Goal: Information Seeking & Learning: Learn about a topic

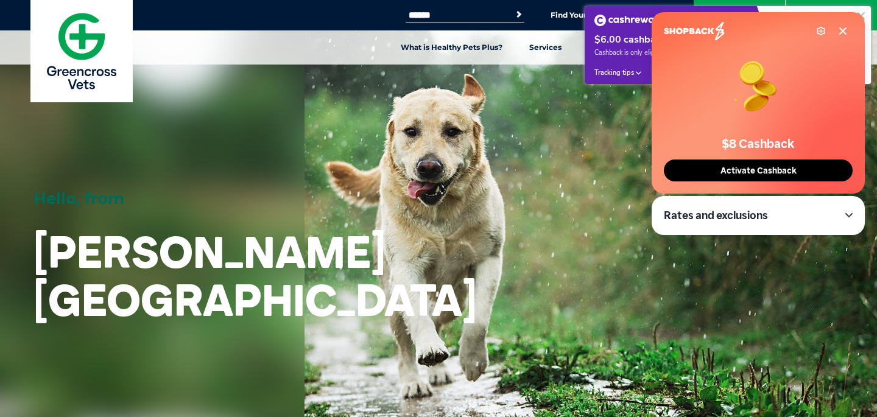
click at [842, 30] on icon at bounding box center [843, 31] width 6 height 6
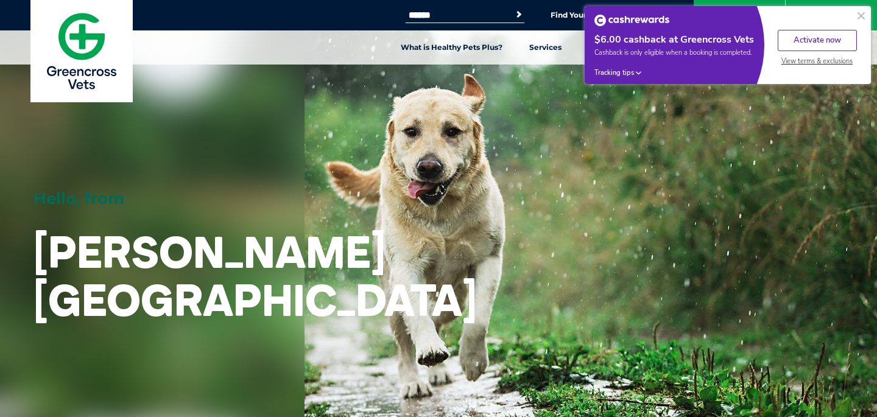
click at [862, 18] on button at bounding box center [861, 16] width 15 height 15
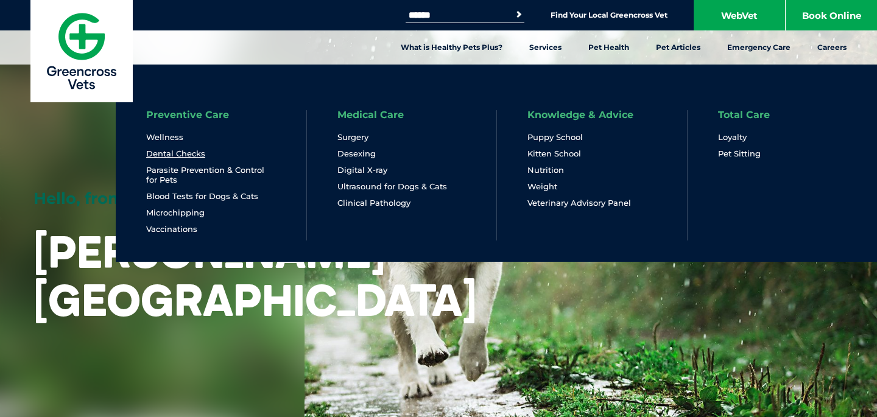
click at [179, 150] on link "Dental Checks" at bounding box center [175, 154] width 59 height 10
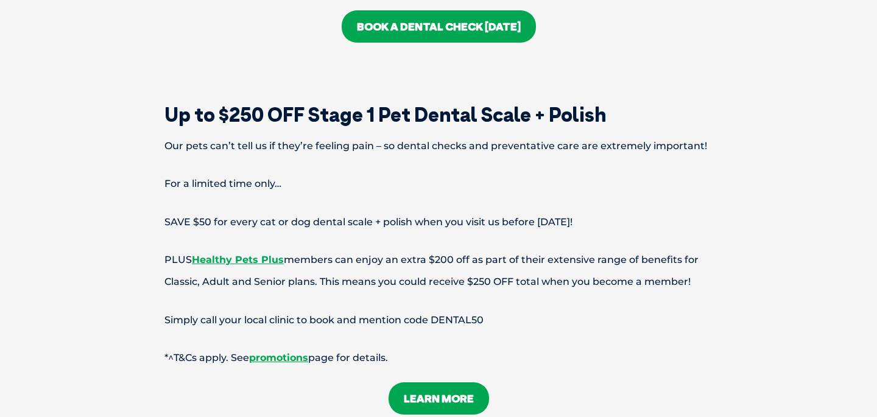
scroll to position [2809, 0]
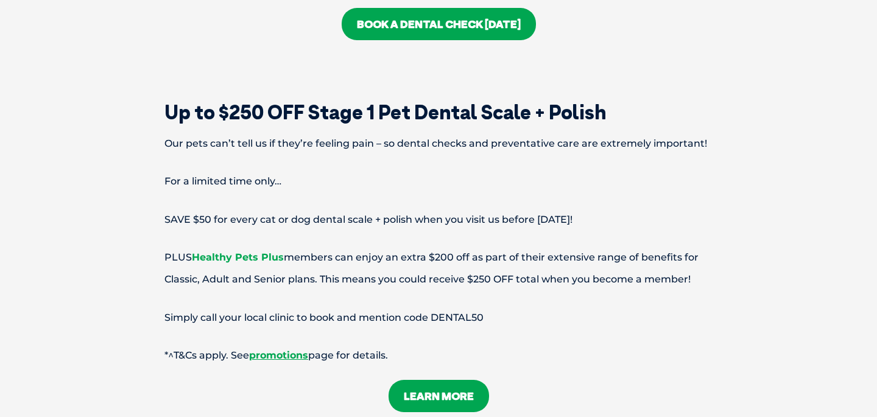
click at [260, 252] on link "Healthy Pets Plus" at bounding box center [238, 258] width 92 height 12
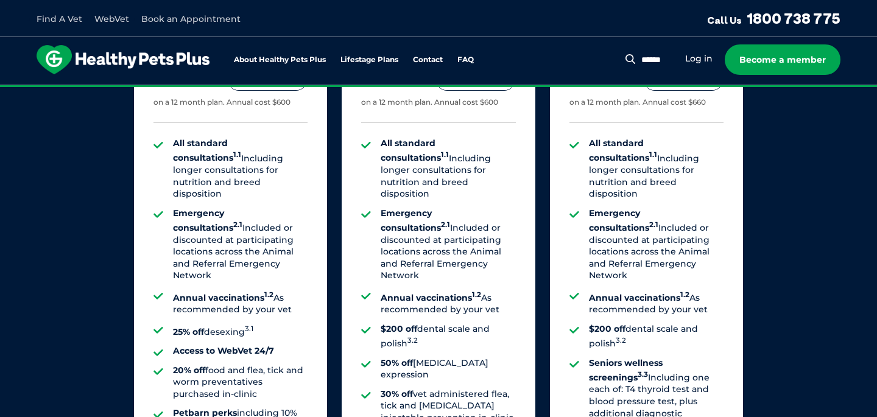
scroll to position [939, 0]
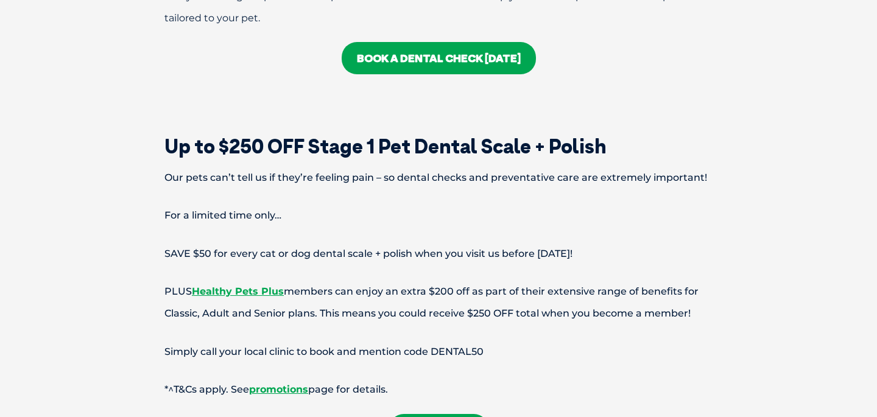
scroll to position [2790, 0]
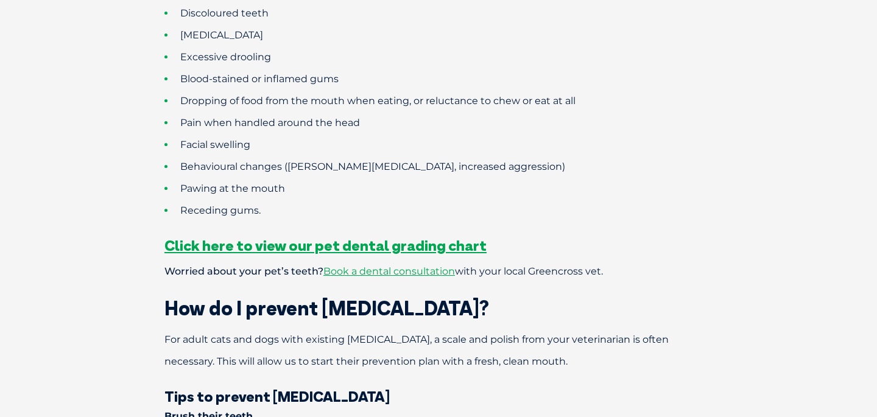
scroll to position [990, 0]
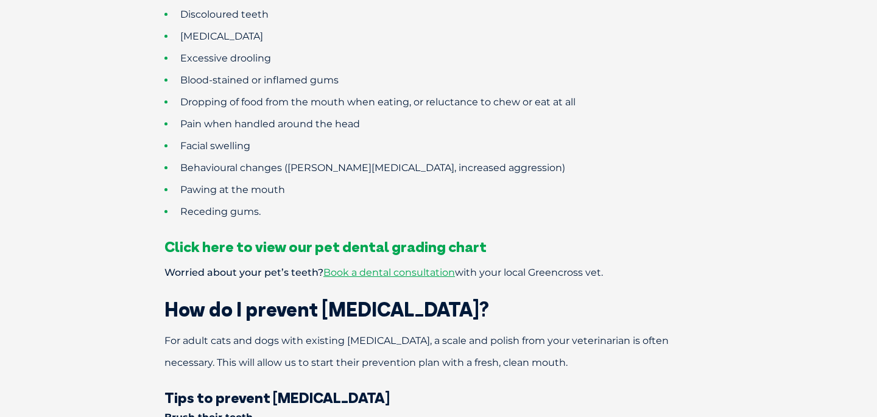
click at [291, 238] on span "Click here to view our pet dental grading chart" at bounding box center [326, 247] width 322 height 18
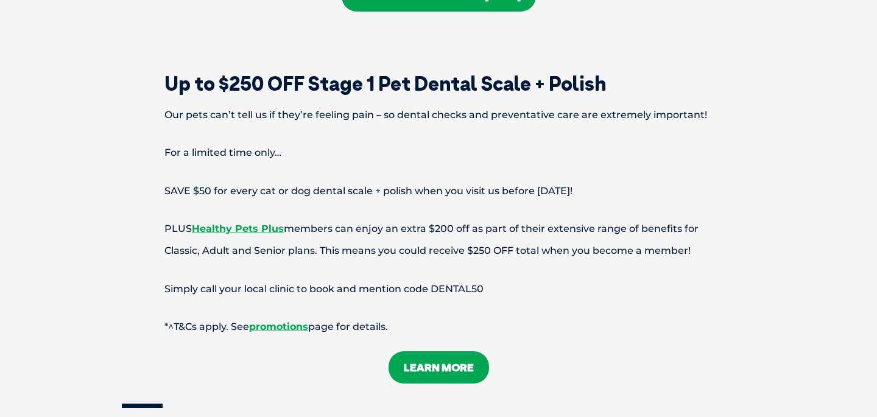
scroll to position [2851, 0]
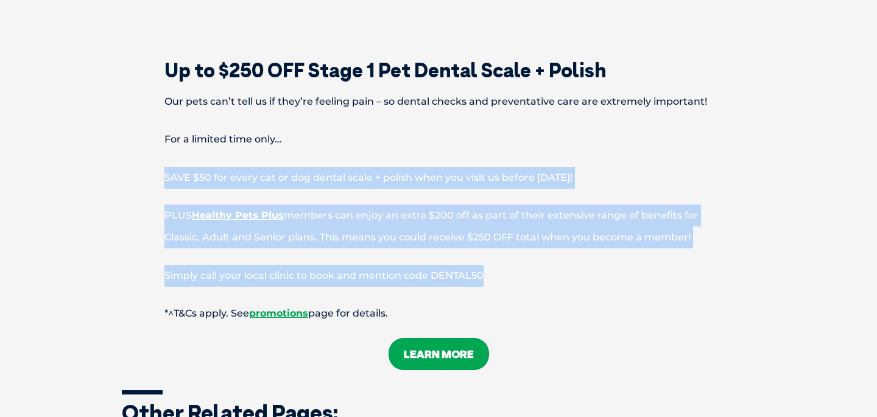
drag, startPoint x: 492, startPoint y: 256, endPoint x: 459, endPoint y: 134, distance: 126.2
click at [478, 205] on p "PLUS Healthy Pets Plus members can enjoy an extra $200 off as part of their ext…" at bounding box center [439, 227] width 634 height 44
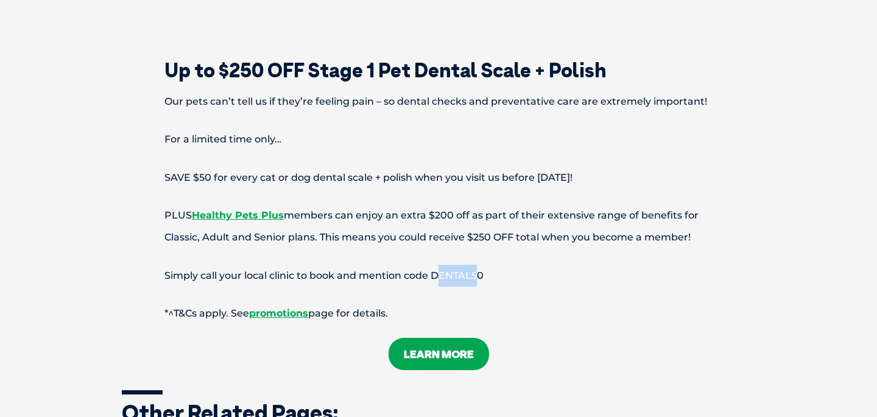
drag, startPoint x: 483, startPoint y: 249, endPoint x: 439, endPoint y: 249, distance: 43.9
click at [439, 265] on p "Simply call your local clinic to book and mention code DENTAL50" at bounding box center [439, 276] width 634 height 22
click at [466, 265] on p "Simply call your local clinic to book and mention code DENTAL50" at bounding box center [439, 276] width 634 height 22
drag, startPoint x: 483, startPoint y: 255, endPoint x: 451, endPoint y: 255, distance: 31.1
click at [451, 265] on p "Simply call your local clinic to book and mention code DENTAL50" at bounding box center [439, 276] width 634 height 22
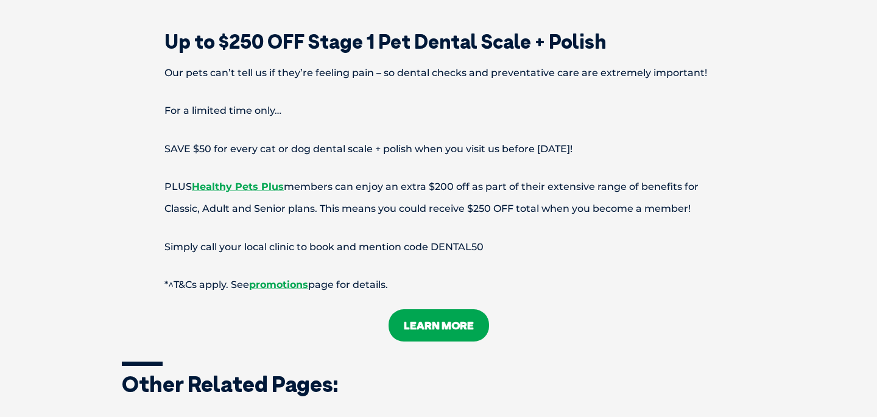
scroll to position [2879, 0]
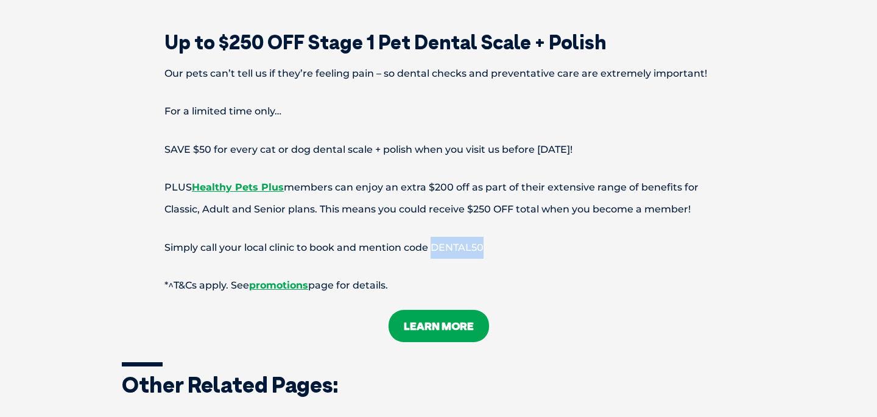
drag, startPoint x: 486, startPoint y: 231, endPoint x: 435, endPoint y: 230, distance: 50.6
click at [435, 237] on p "Simply call your local clinic to book and mention code DENTAL50" at bounding box center [439, 248] width 634 height 22
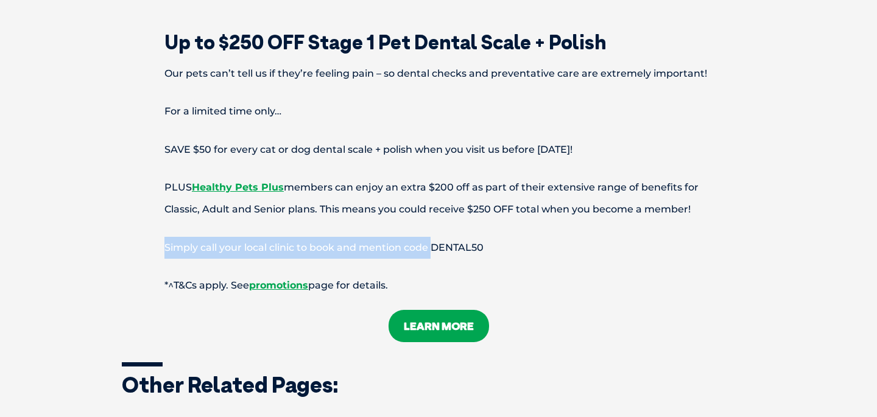
drag, startPoint x: 435, startPoint y: 230, endPoint x: 274, endPoint y: 197, distance: 164.3
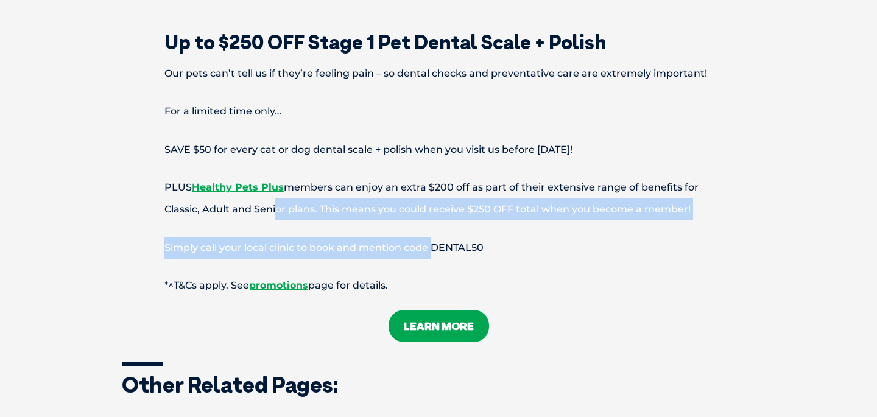
click at [266, 237] on p "Simply call your local clinic to book and mention code DENTAL50" at bounding box center [439, 248] width 634 height 22
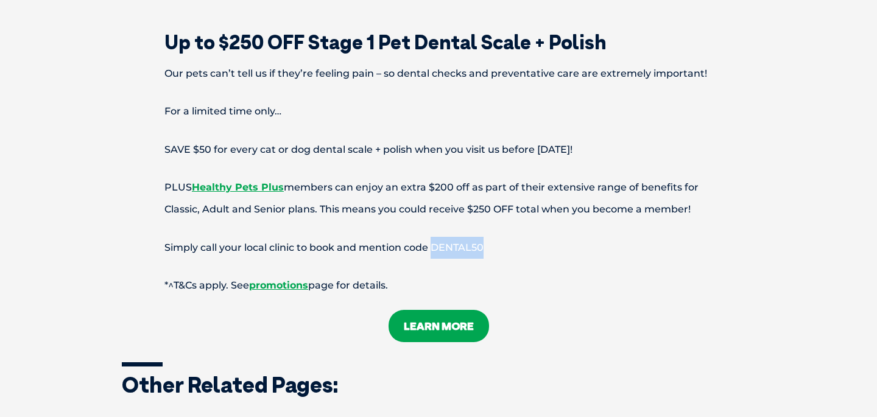
drag, startPoint x: 433, startPoint y: 228, endPoint x: 484, endPoint y: 233, distance: 51.4
click at [484, 237] on p "Simply call your local clinic to book and mention code DENTAL50" at bounding box center [439, 248] width 634 height 22
click at [445, 139] on p "SAVE $50 for every cat or dog dental scale + polish when you visit us before 30…" at bounding box center [439, 150] width 634 height 22
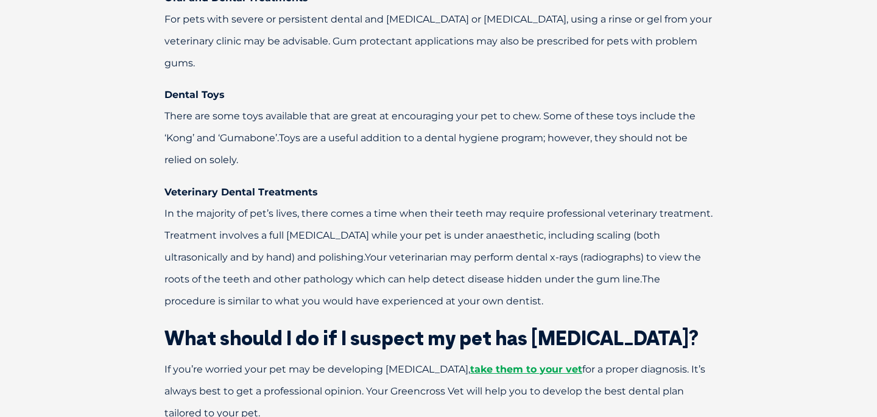
scroll to position [2588, 0]
